Goal: Task Accomplishment & Management: Complete application form

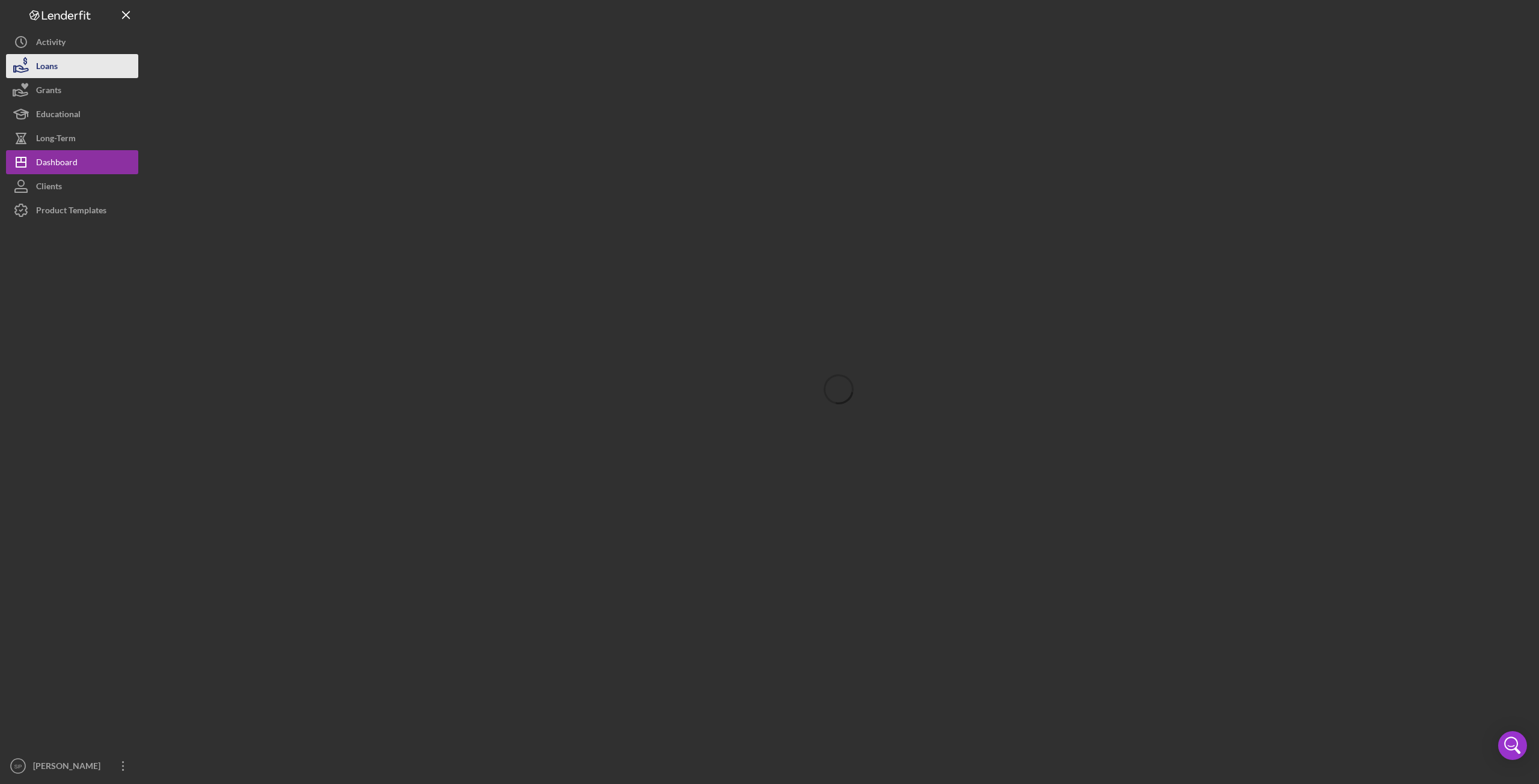
click at [64, 58] on button "Loans" at bounding box center [71, 66] width 132 height 24
click at [66, 69] on button "Loans" at bounding box center [71, 66] width 132 height 24
click at [55, 71] on div "Loans" at bounding box center [47, 67] width 22 height 27
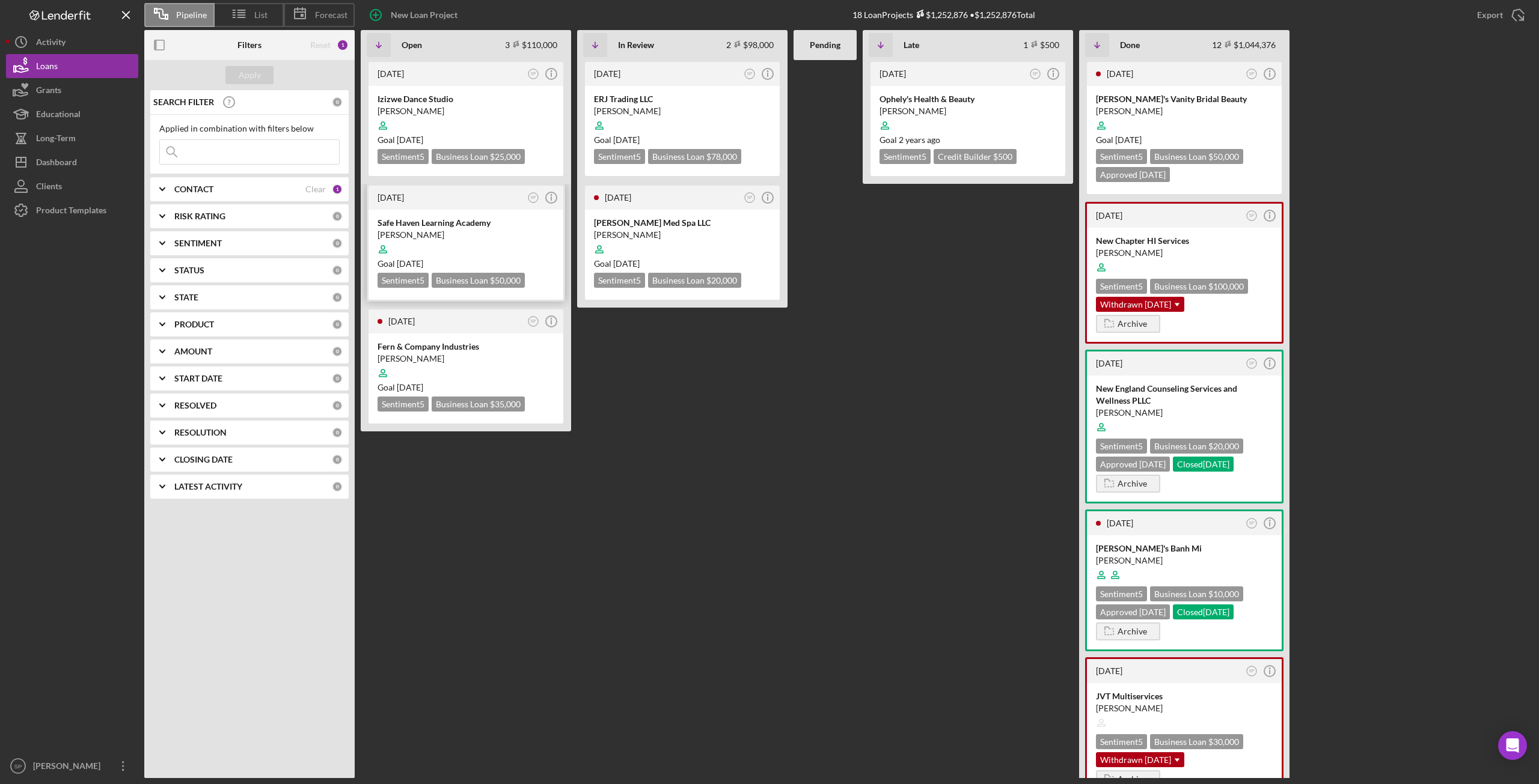
click at [425, 231] on div "[PERSON_NAME]" at bounding box center [466, 235] width 177 height 12
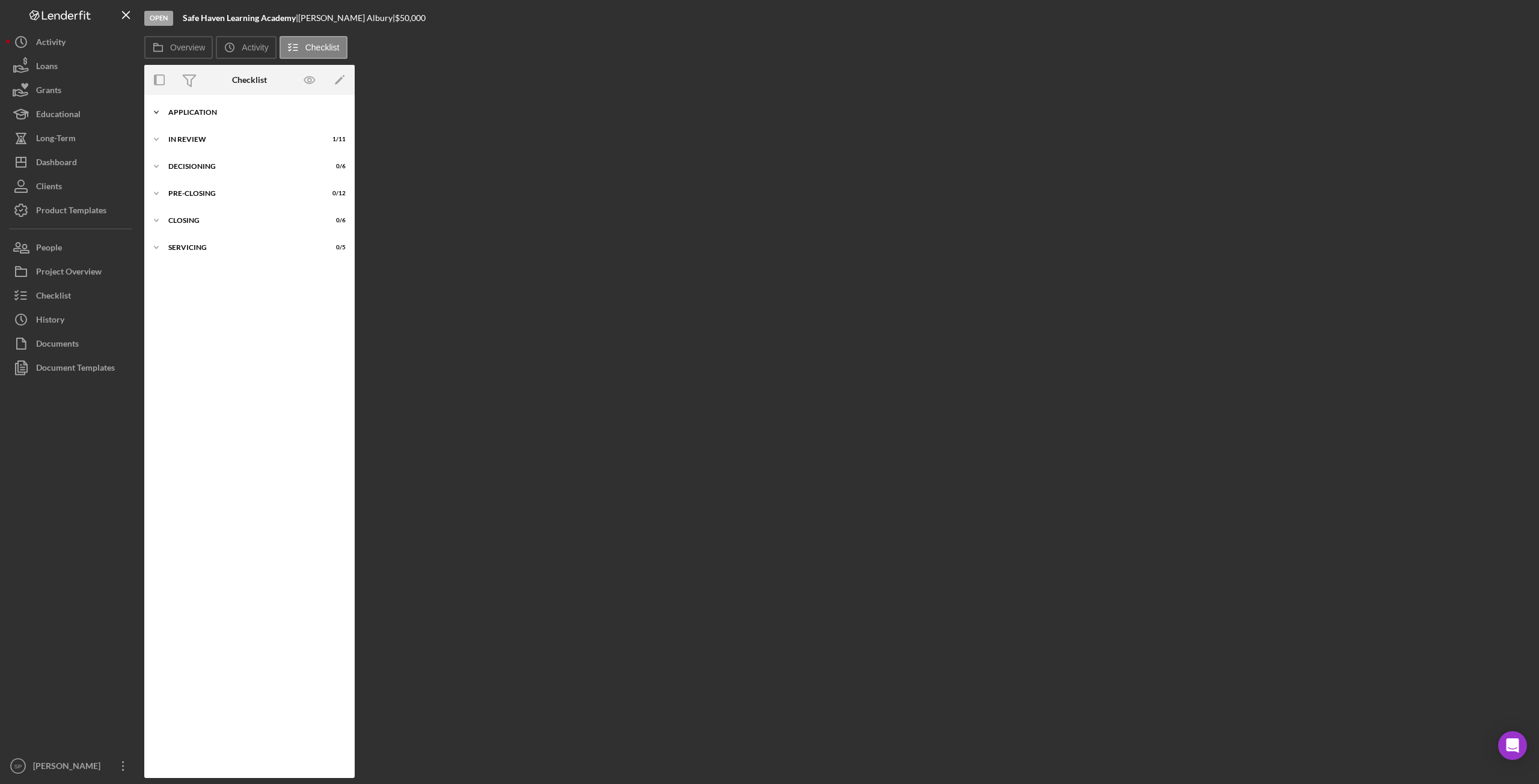
click at [155, 111] on polyline at bounding box center [156, 112] width 4 height 2
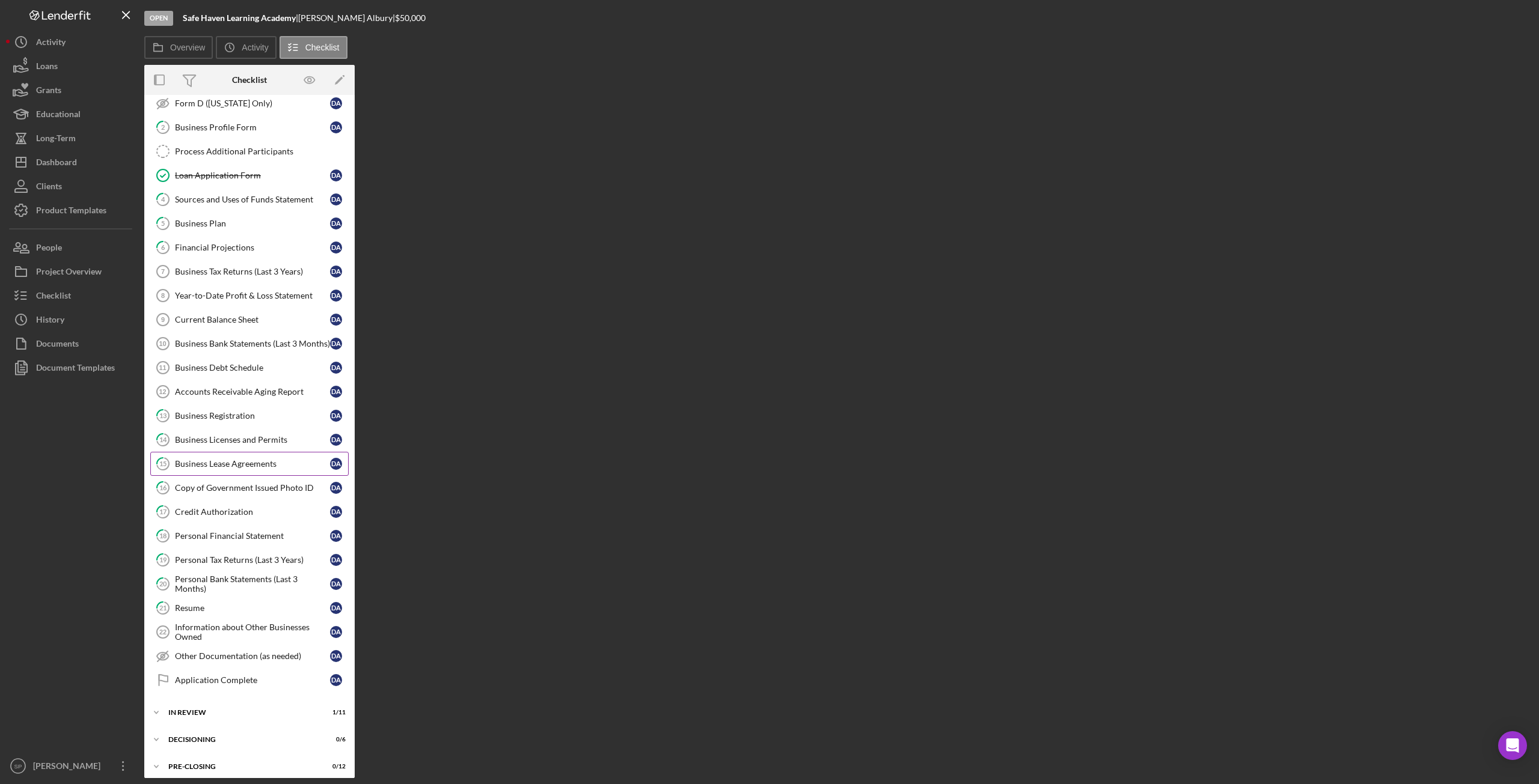
scroll to position [180, 0]
click at [207, 337] on div "Business Bank Statements (Last 3 Months)" at bounding box center [252, 341] width 155 height 9
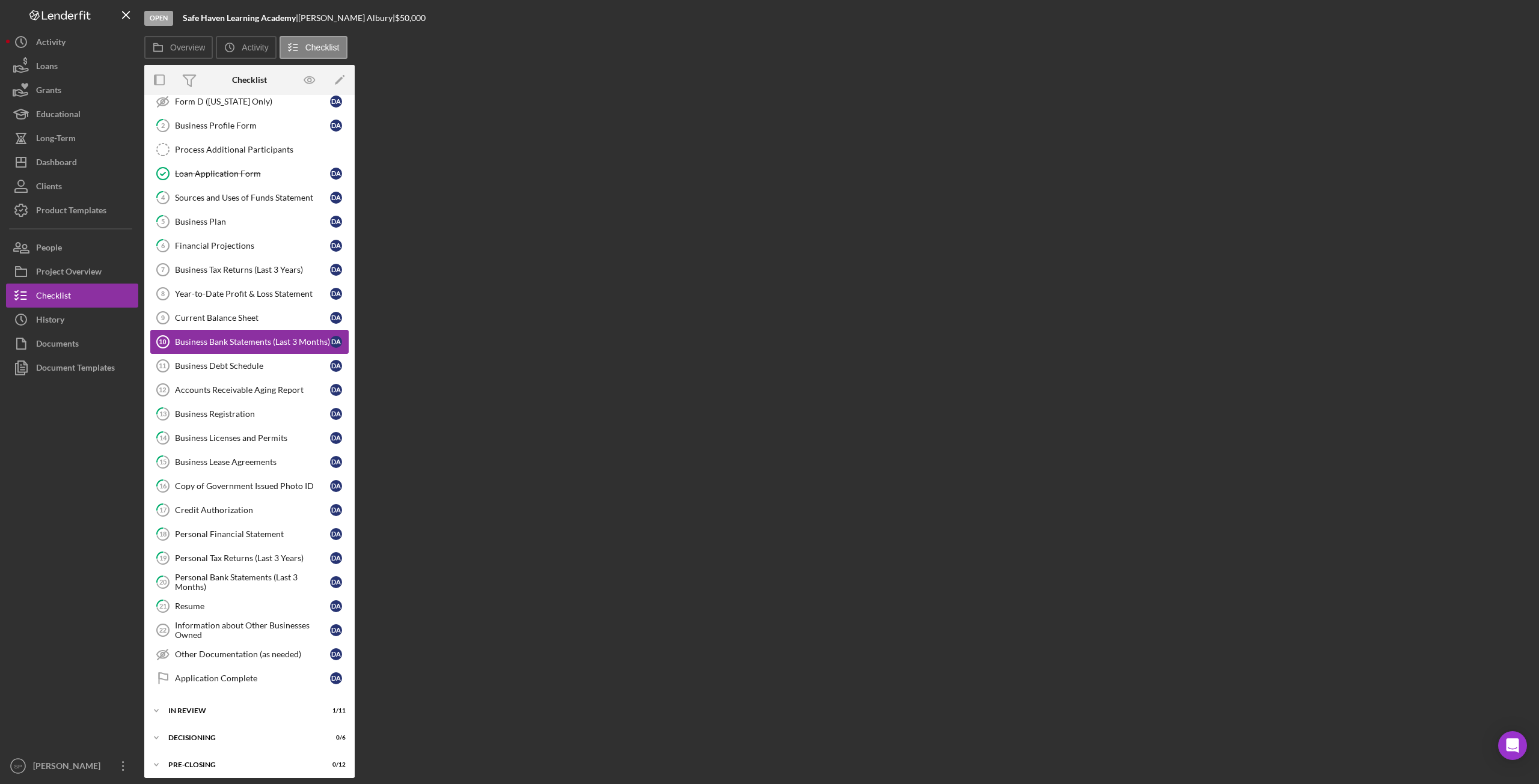
click at [208, 337] on div "Business Bank Statements (Last 3 Months)" at bounding box center [252, 341] width 155 height 9
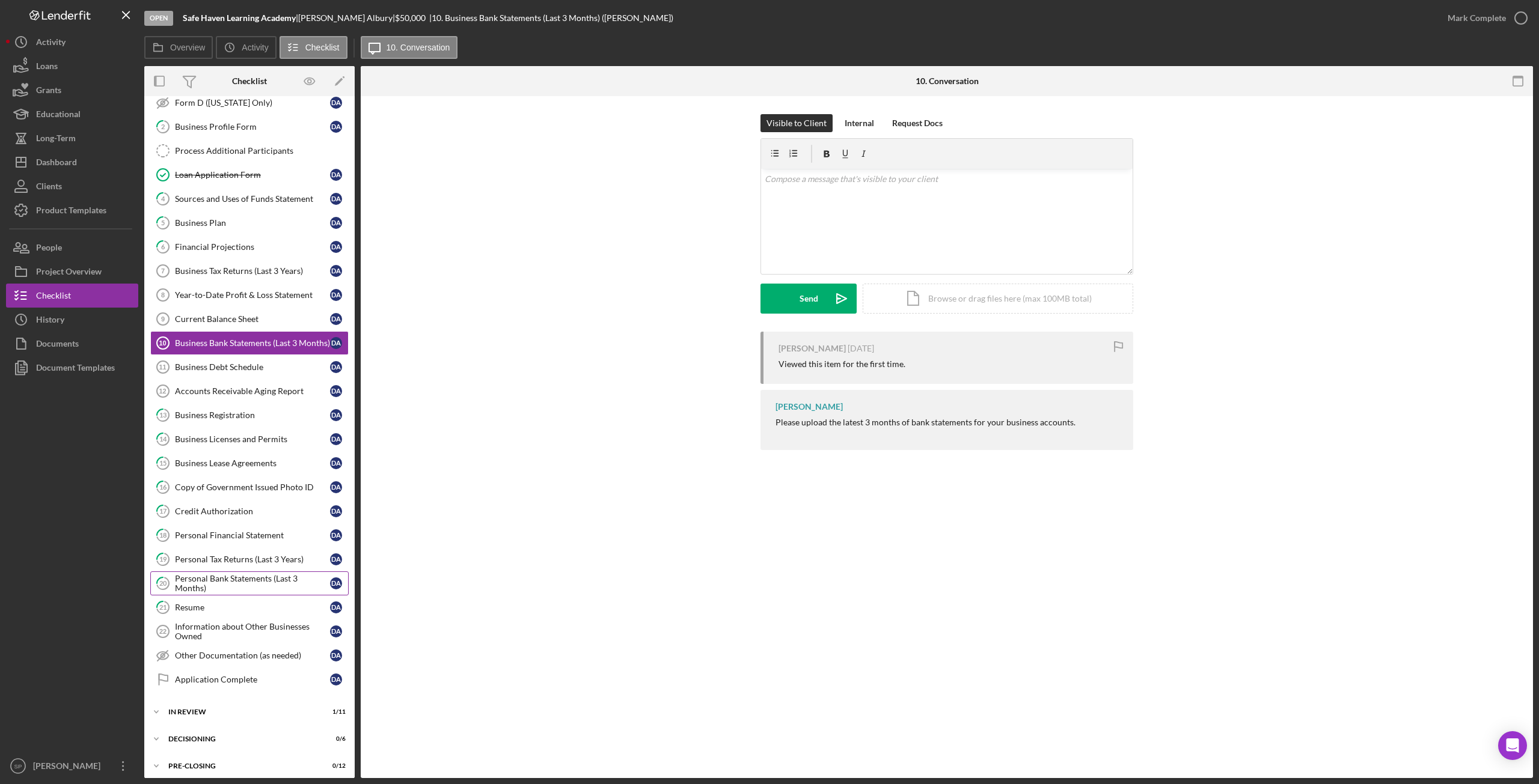
click at [212, 578] on div "Personal Bank Statements (Last 3 Months)" at bounding box center [252, 583] width 155 height 19
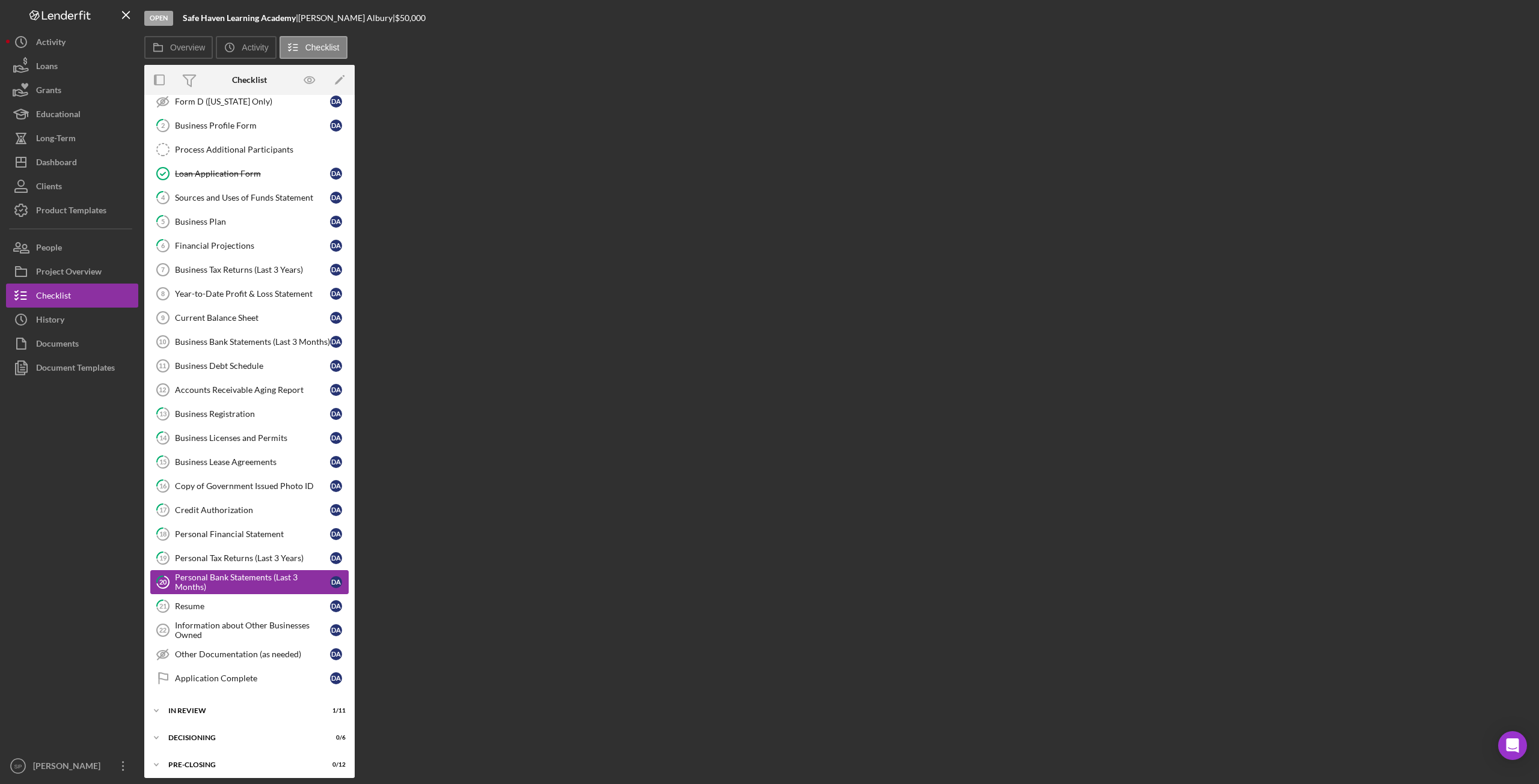
click at [212, 578] on div "Personal Bank Statements (Last 3 Months)" at bounding box center [252, 582] width 155 height 19
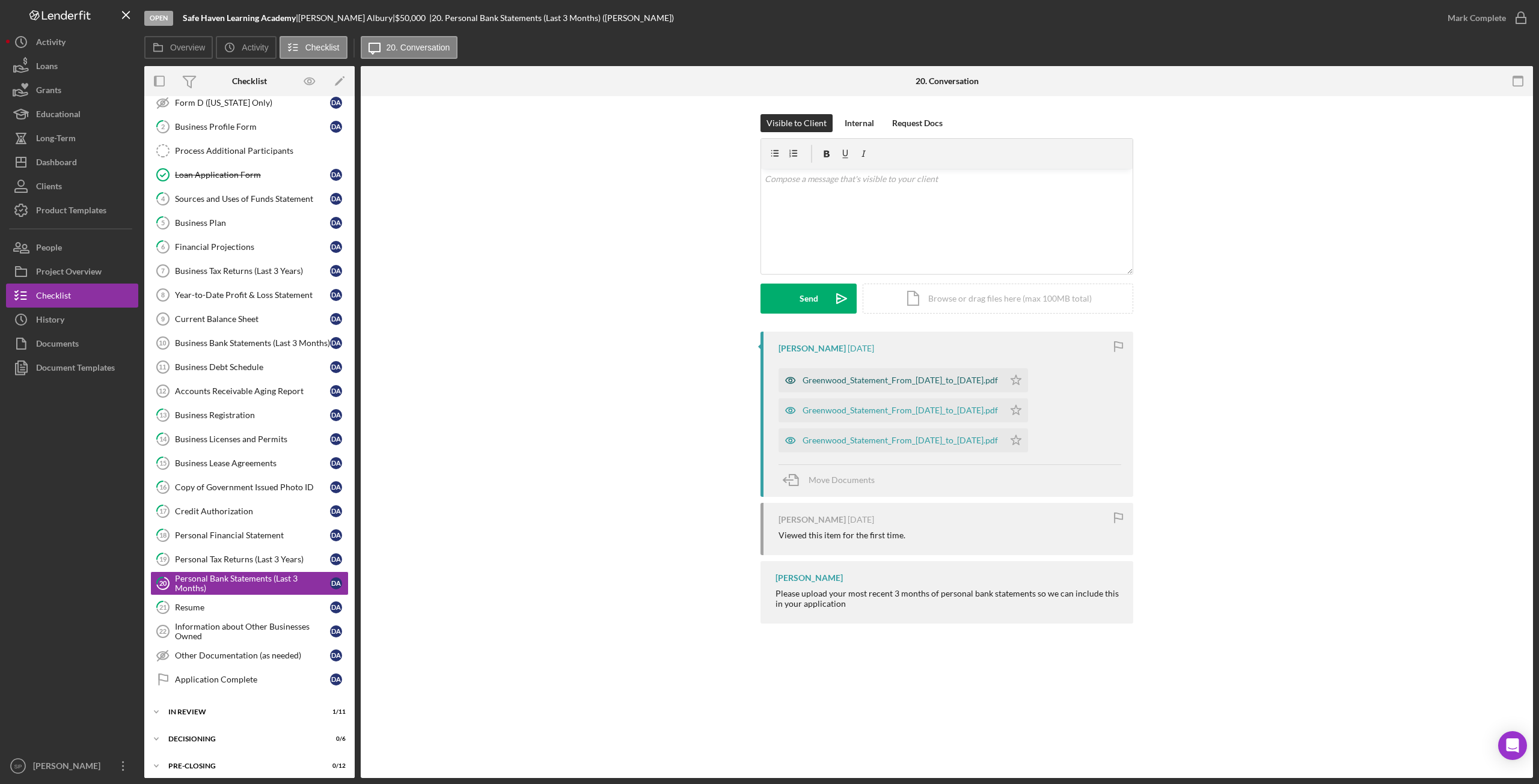
click at [855, 381] on div "Greenwood_Statement_From_2025-04-03_to_2025-05-02.pdf" at bounding box center [900, 380] width 196 height 9
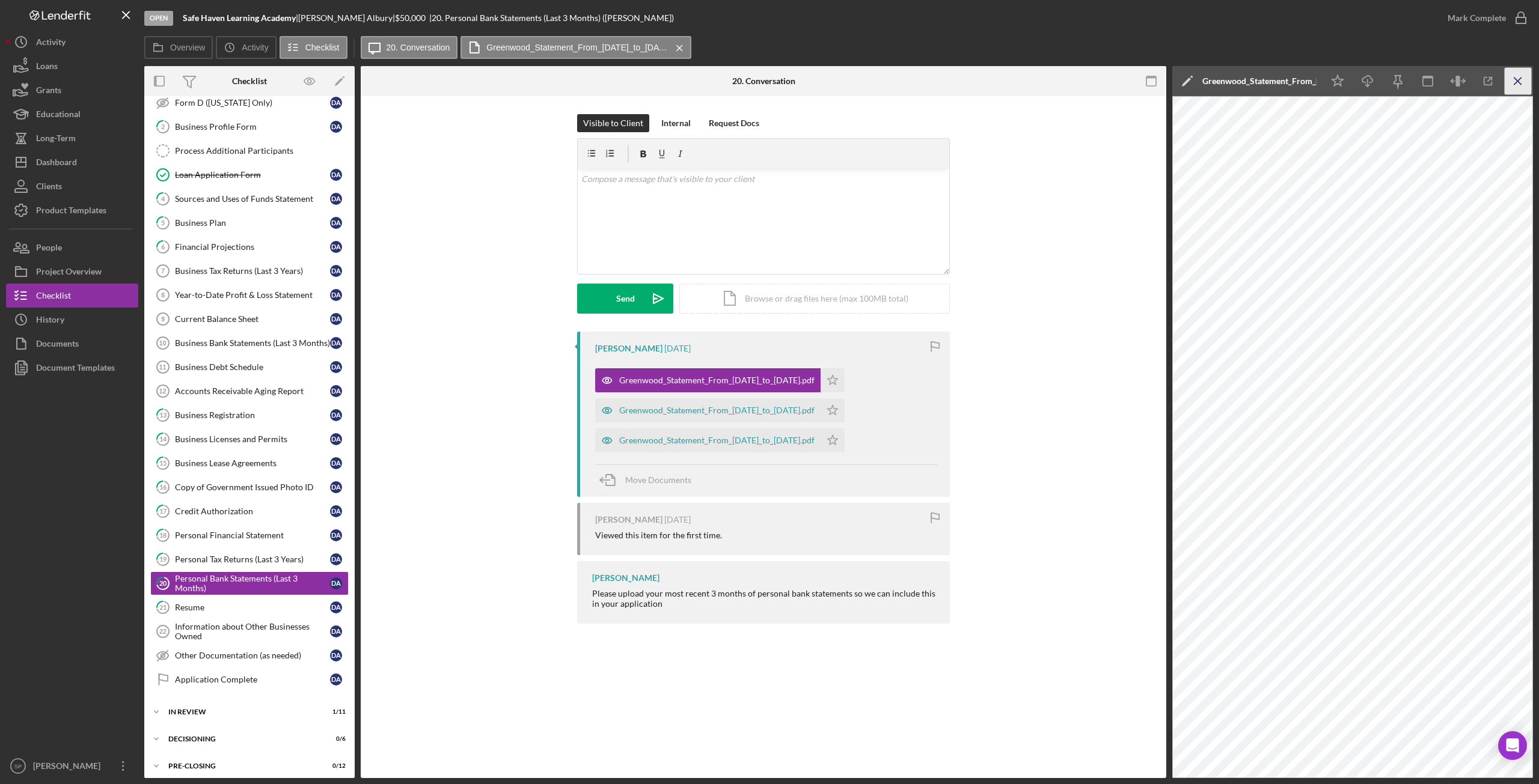
click at [1519, 79] on line "button" at bounding box center [1517, 80] width 6 height 6
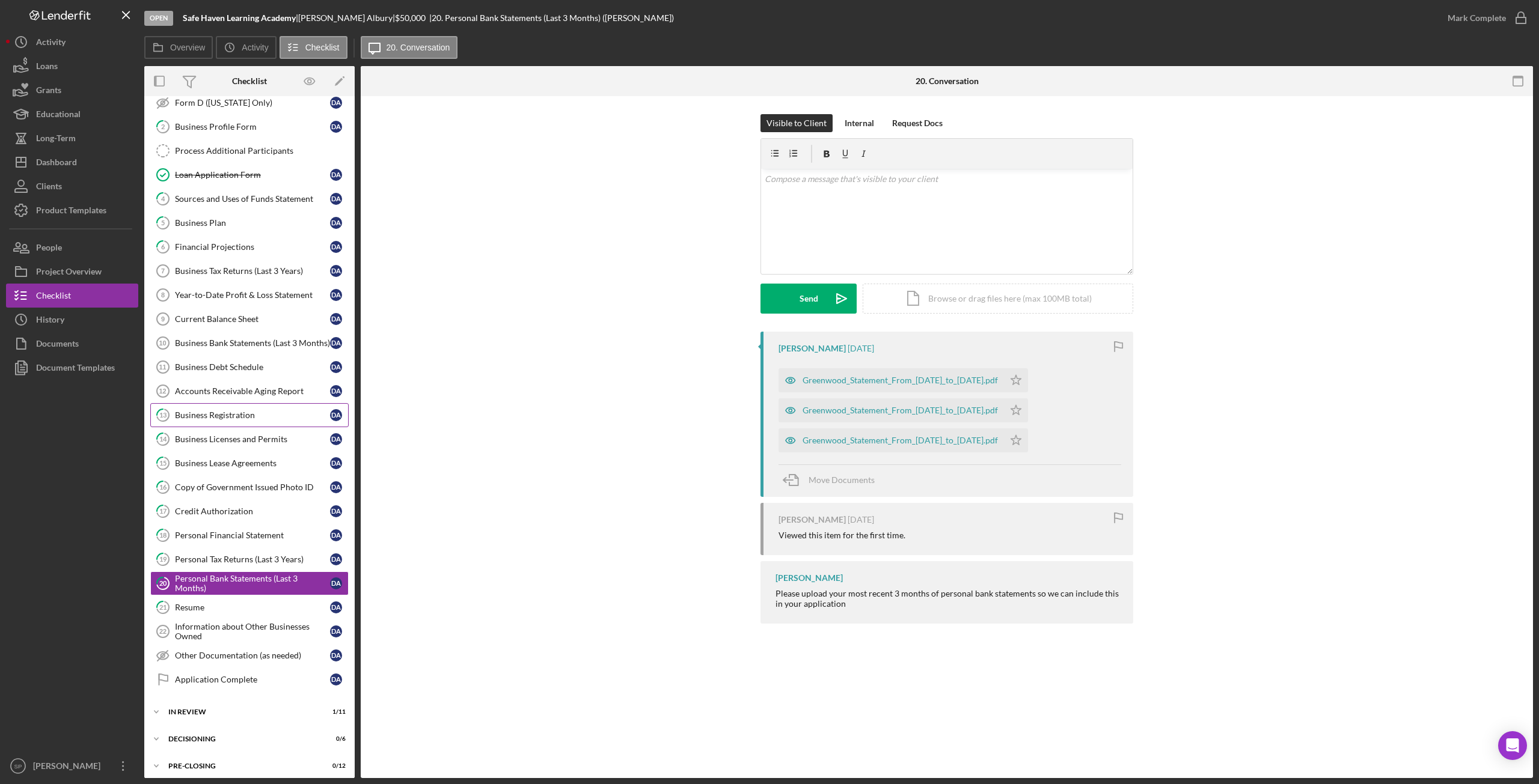
click at [217, 411] on div "Business Registration" at bounding box center [252, 415] width 155 height 9
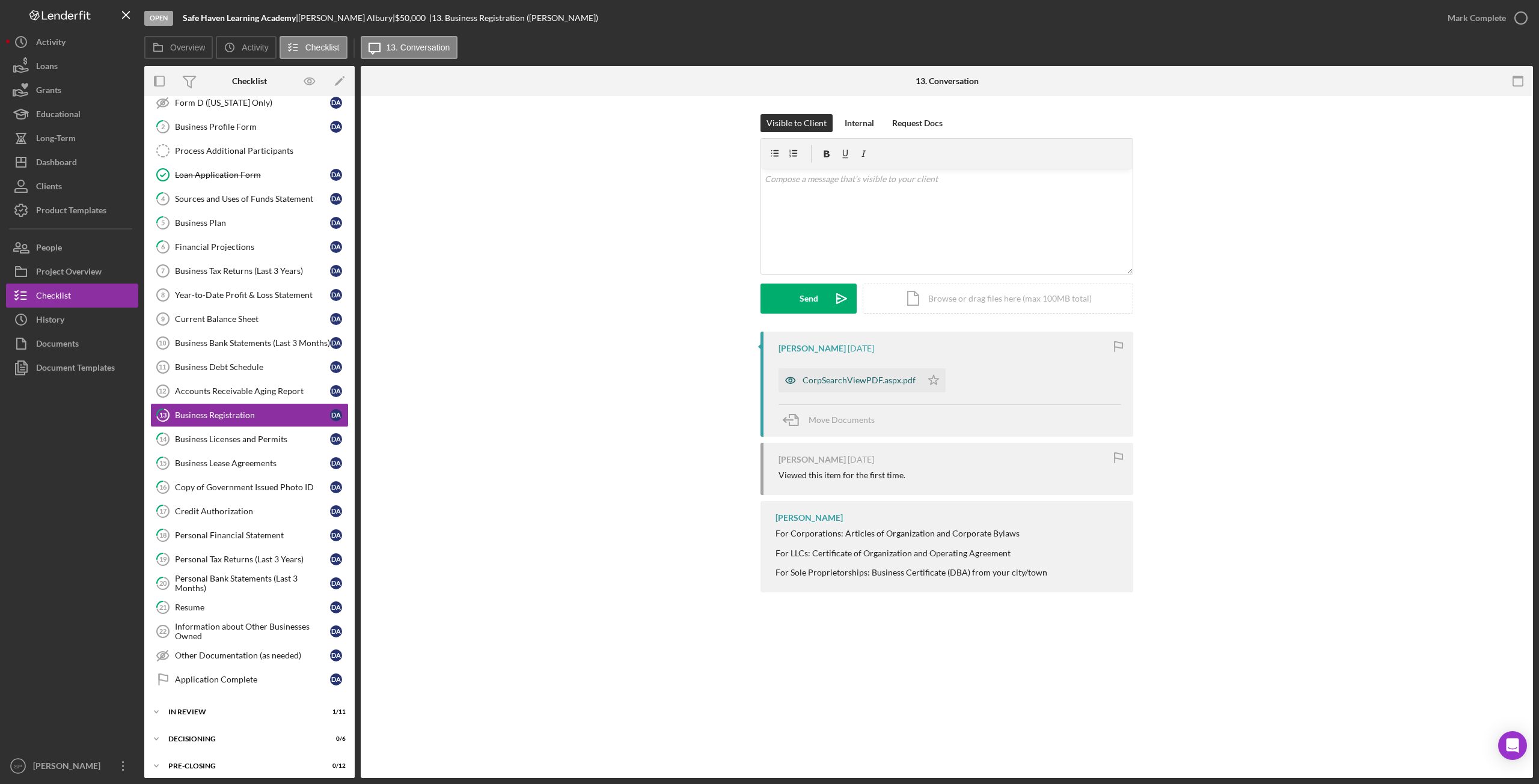
click at [894, 379] on div "CorpSearchViewPDF.aspx.pdf" at bounding box center [859, 380] width 113 height 9
